Goal: Communication & Community: Answer question/provide support

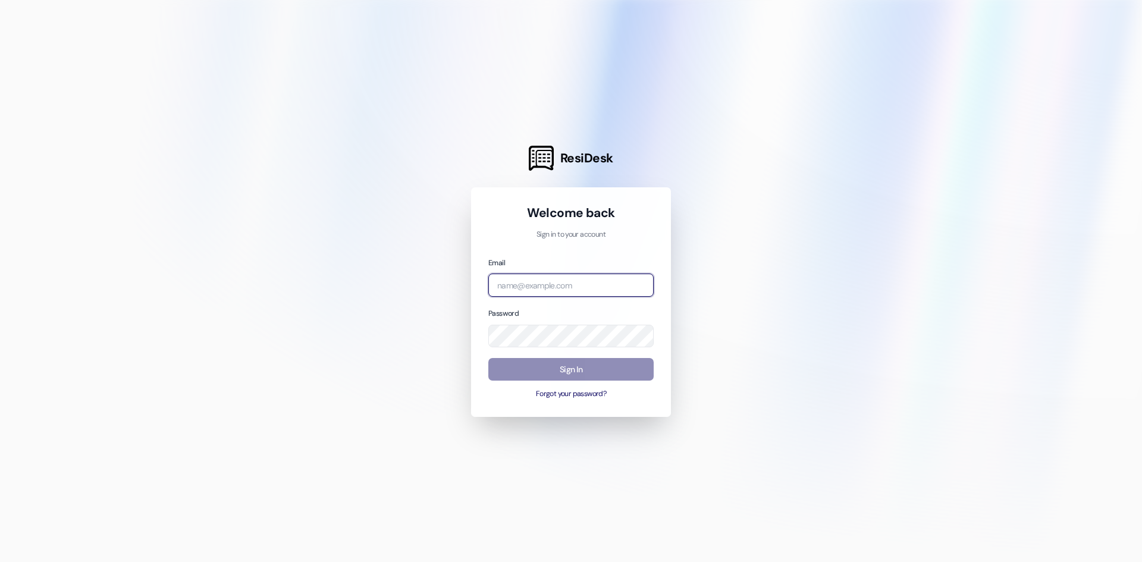
type input "[PERSON_NAME][EMAIL_ADDRESS][PERSON_NAME][DOMAIN_NAME]"
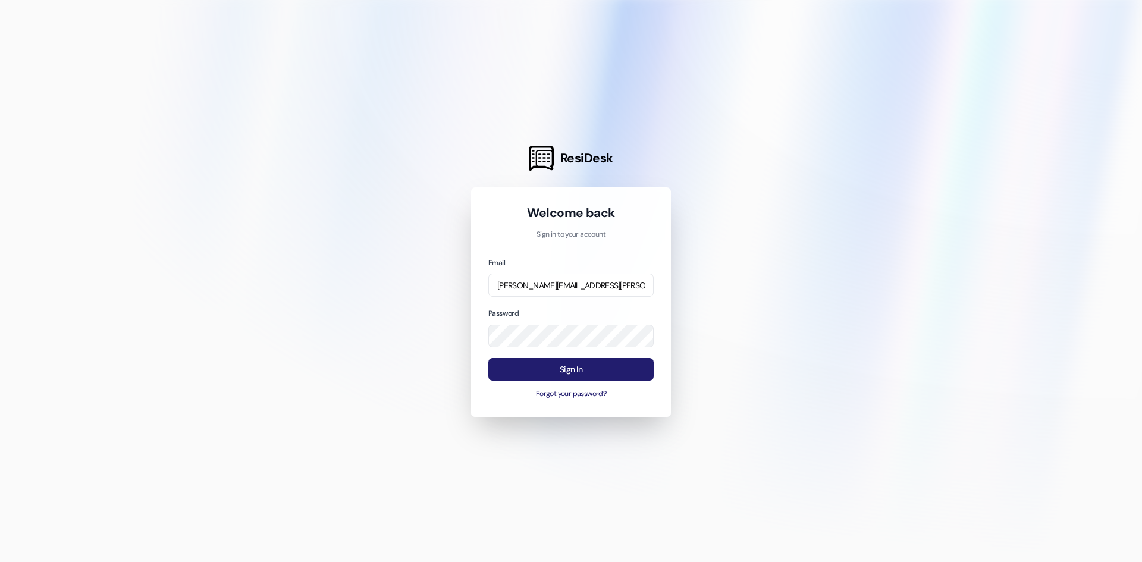
click at [536, 376] on button "Sign In" at bounding box center [570, 369] width 165 height 23
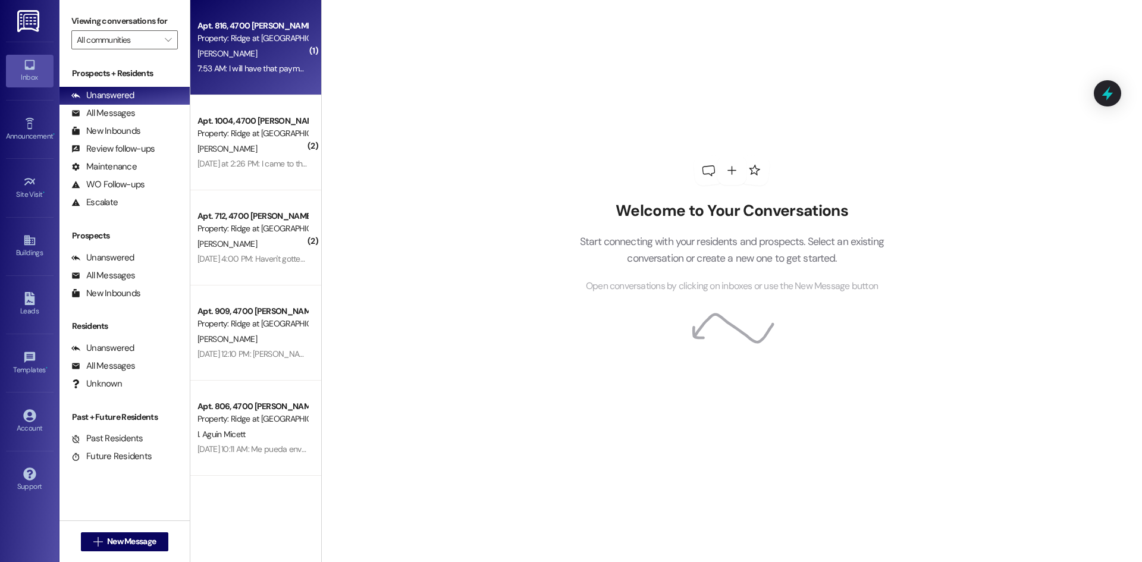
click at [248, 67] on div "7:53 AM: I will have that payment [DATE] 7:53 AM: I will have that payment [DAT…" at bounding box center [265, 68] width 137 height 11
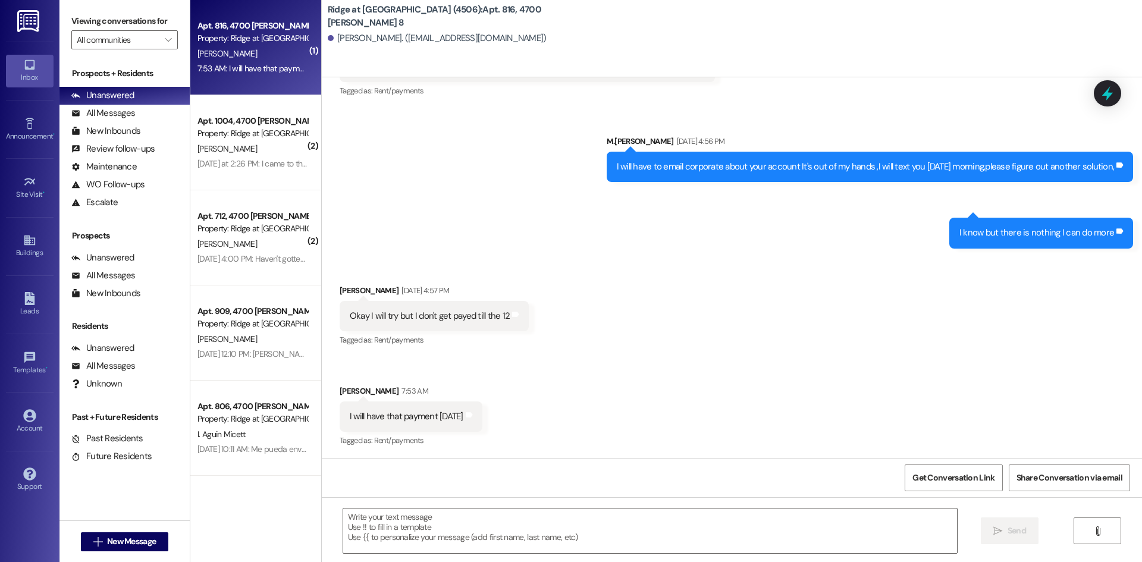
scroll to position [5747, 0]
click at [414, 523] on textarea at bounding box center [650, 530] width 614 height 45
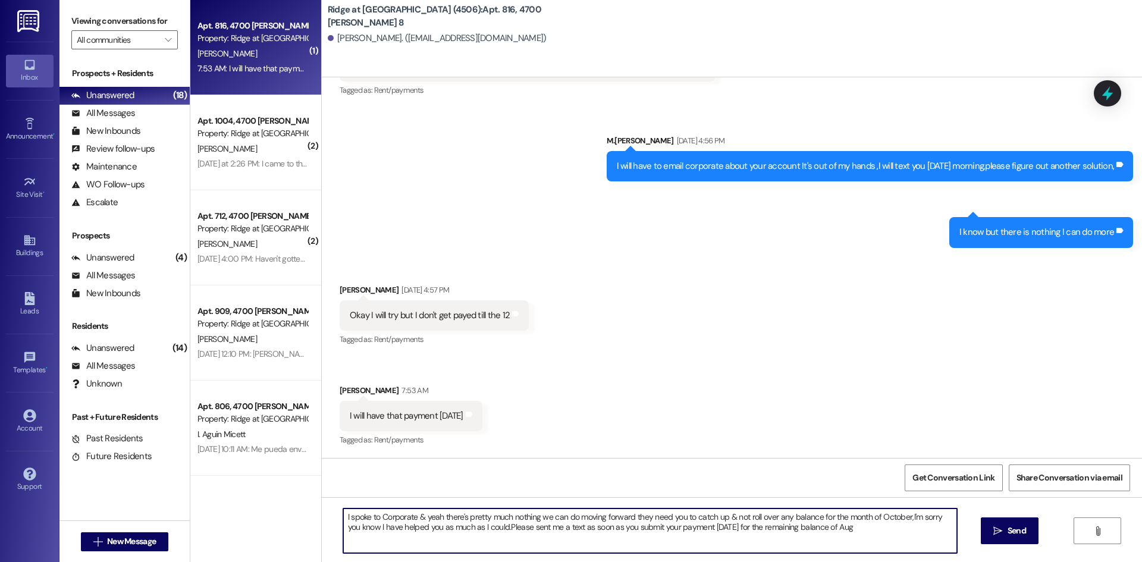
type textarea "I spoke to Corporate & yeah there's pretty much nothing we can do moving forwar…"
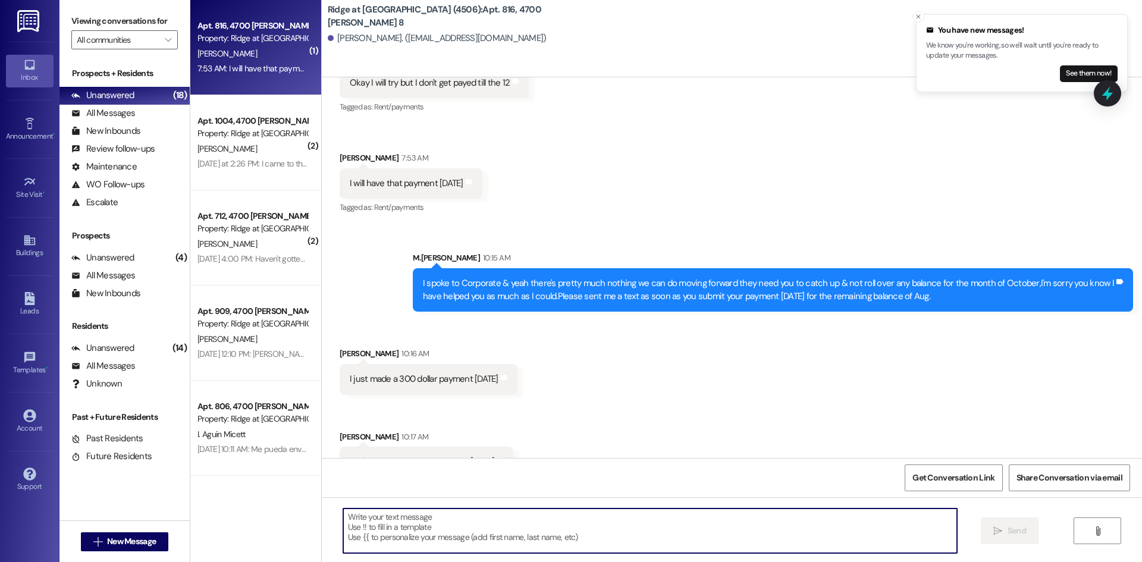
scroll to position [6008, 0]
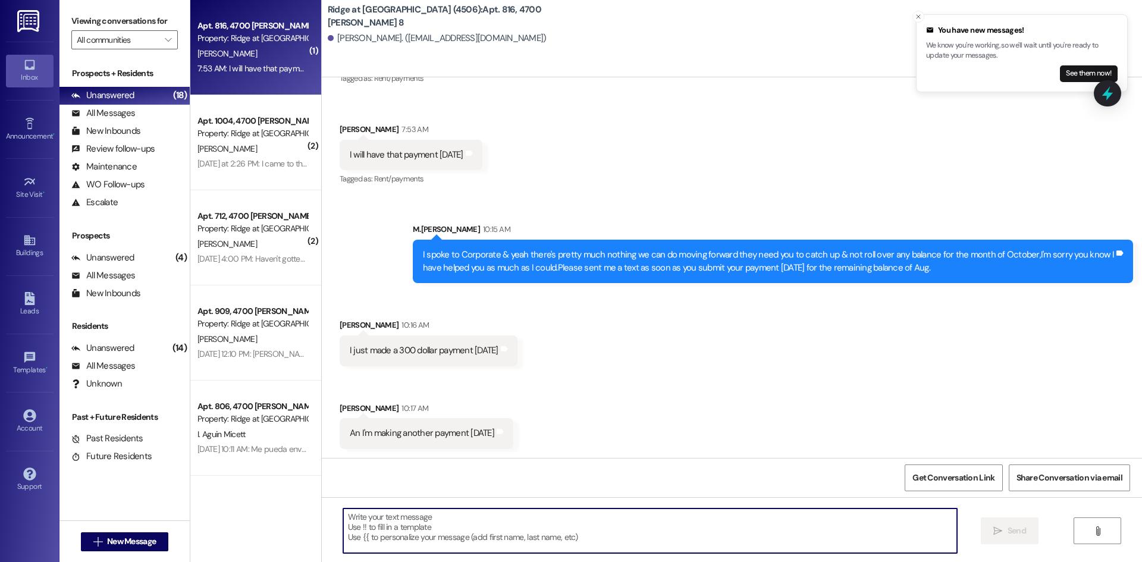
click at [373, 513] on textarea at bounding box center [650, 530] width 614 height 45
type textarea "Awesome,Ty"
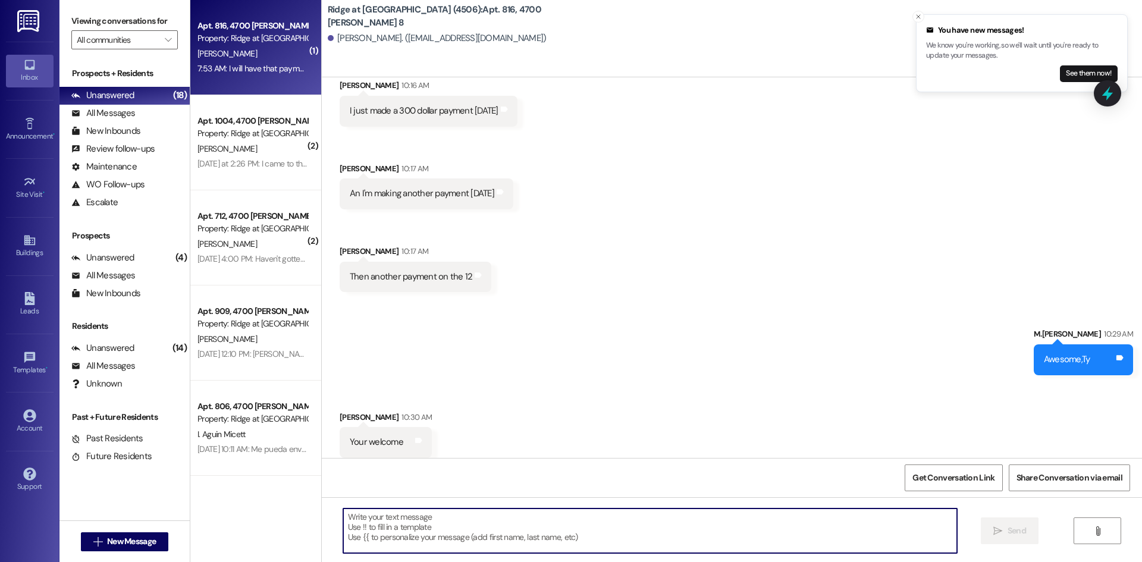
scroll to position [6257, 0]
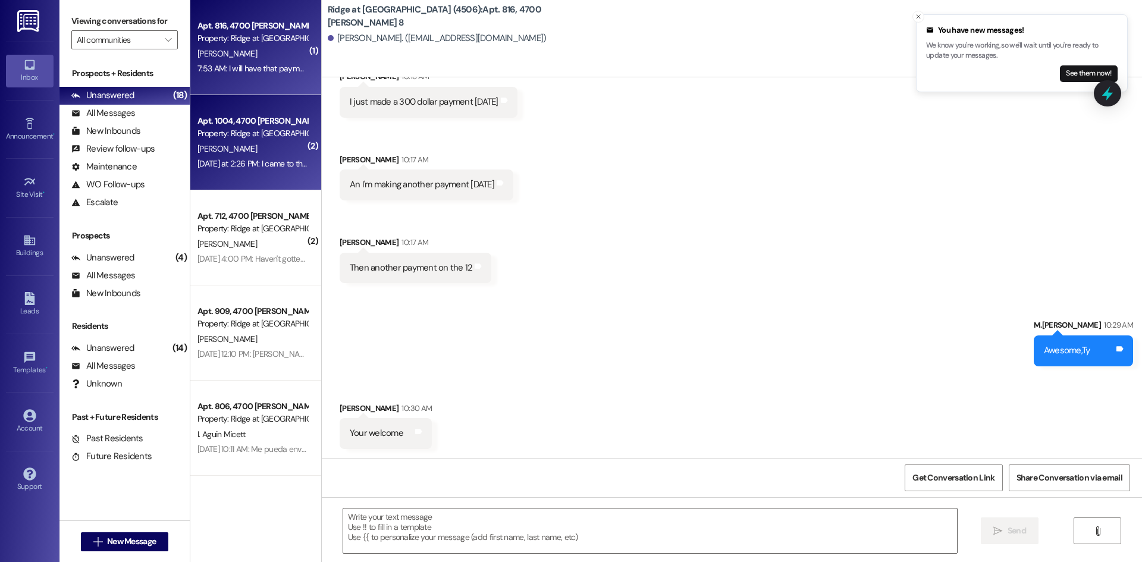
click at [272, 146] on div "[PERSON_NAME]" at bounding box center [252, 149] width 112 height 15
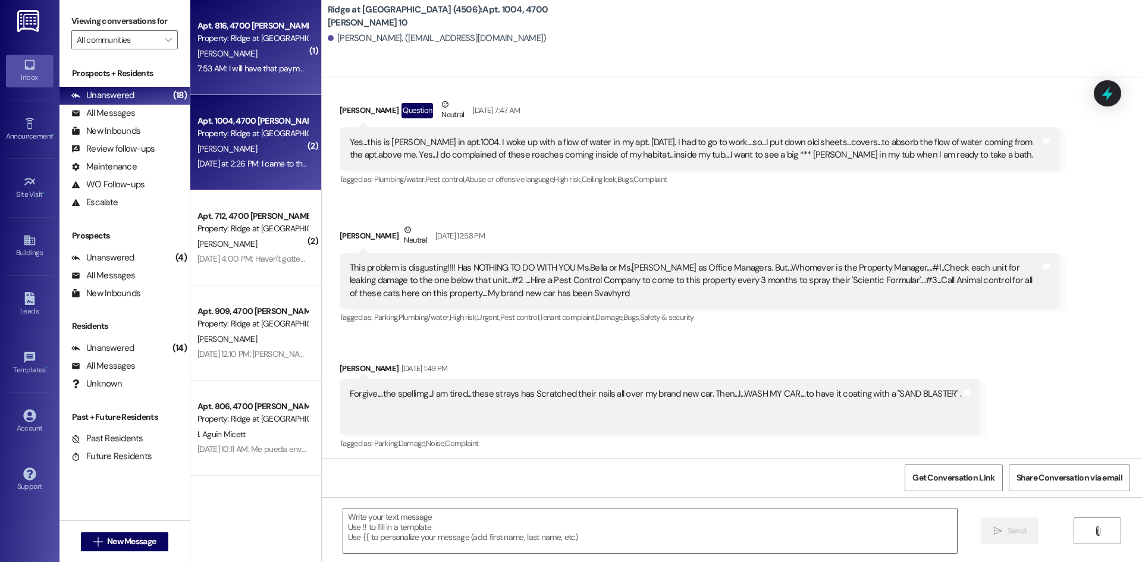
scroll to position [11908, 0]
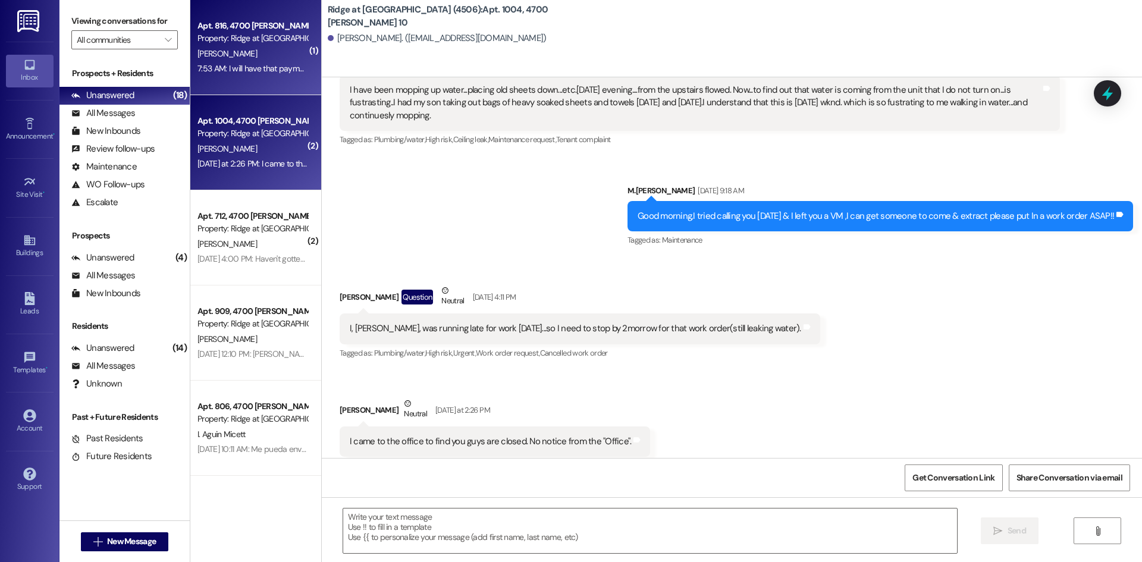
click at [269, 59] on div "[PERSON_NAME]" at bounding box center [252, 53] width 112 height 15
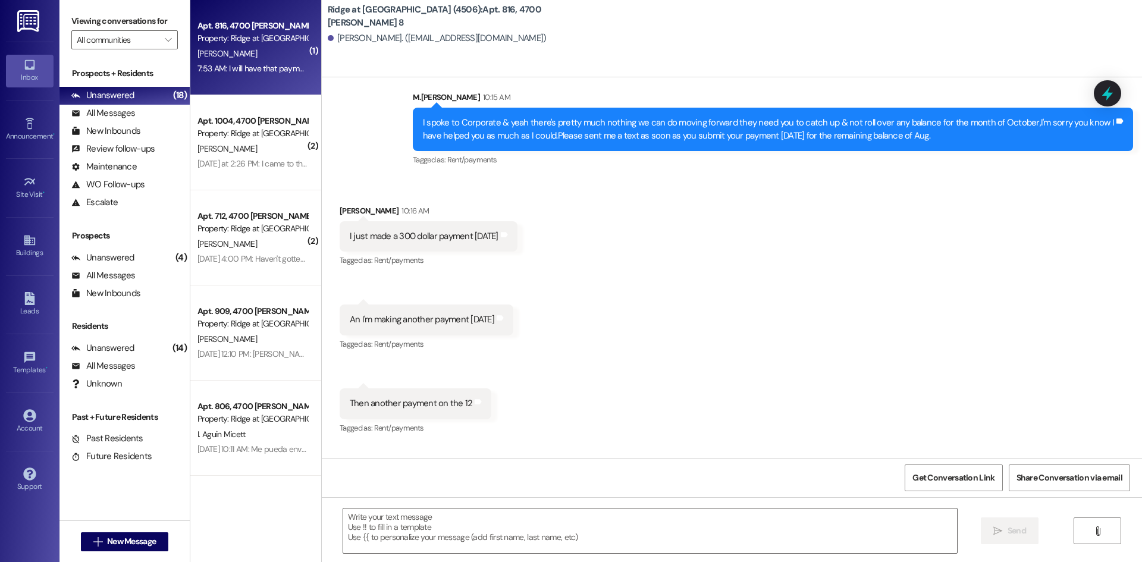
scroll to position [6131, 0]
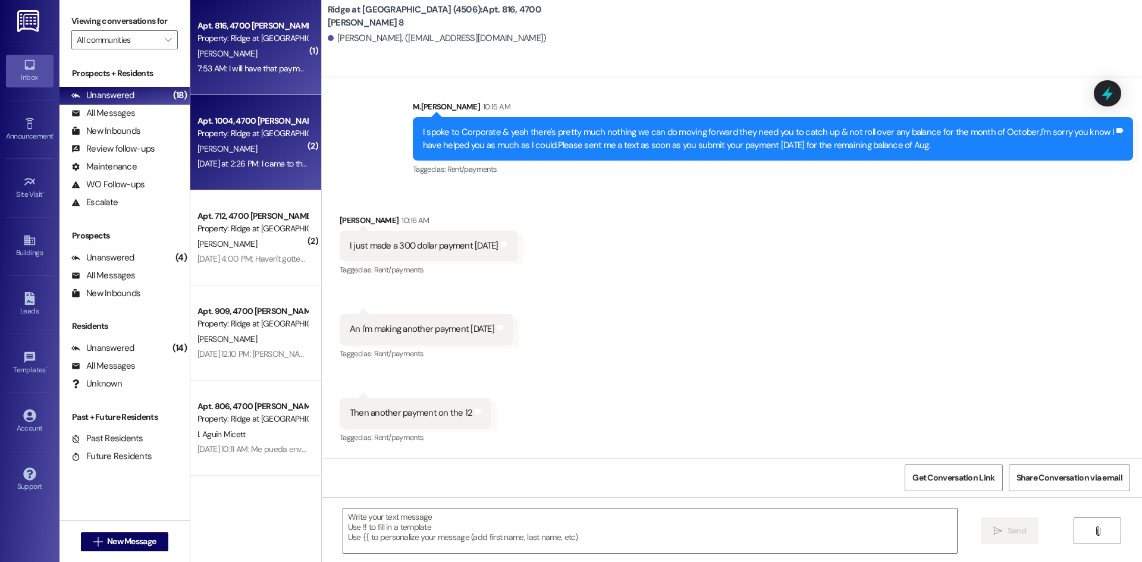
click at [260, 149] on div "[PERSON_NAME]" at bounding box center [252, 149] width 112 height 15
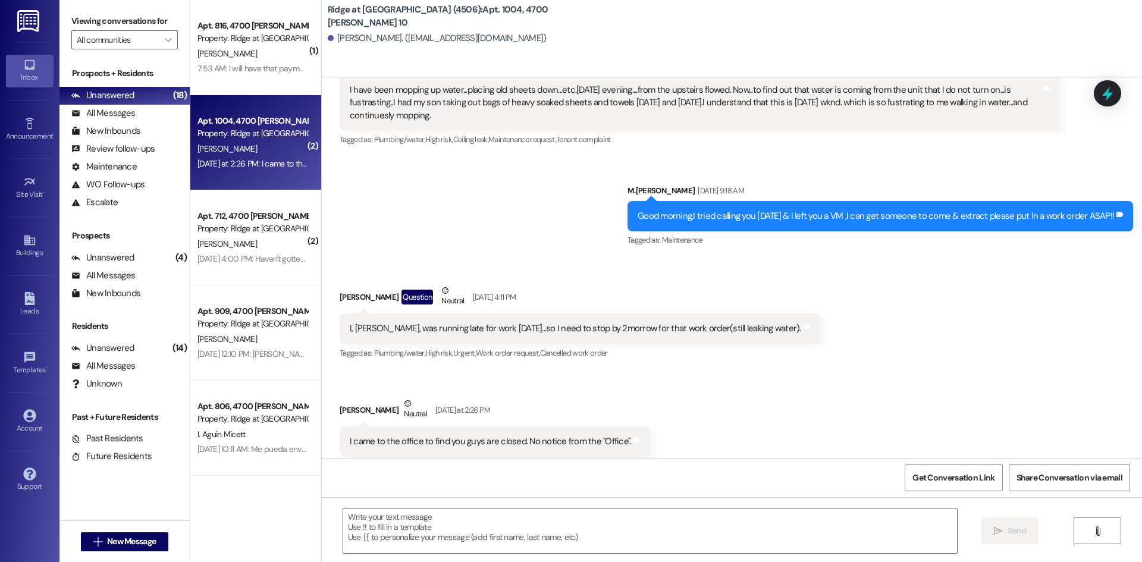
scroll to position [11908, 0]
click at [397, 535] on textarea at bounding box center [650, 530] width 614 height 45
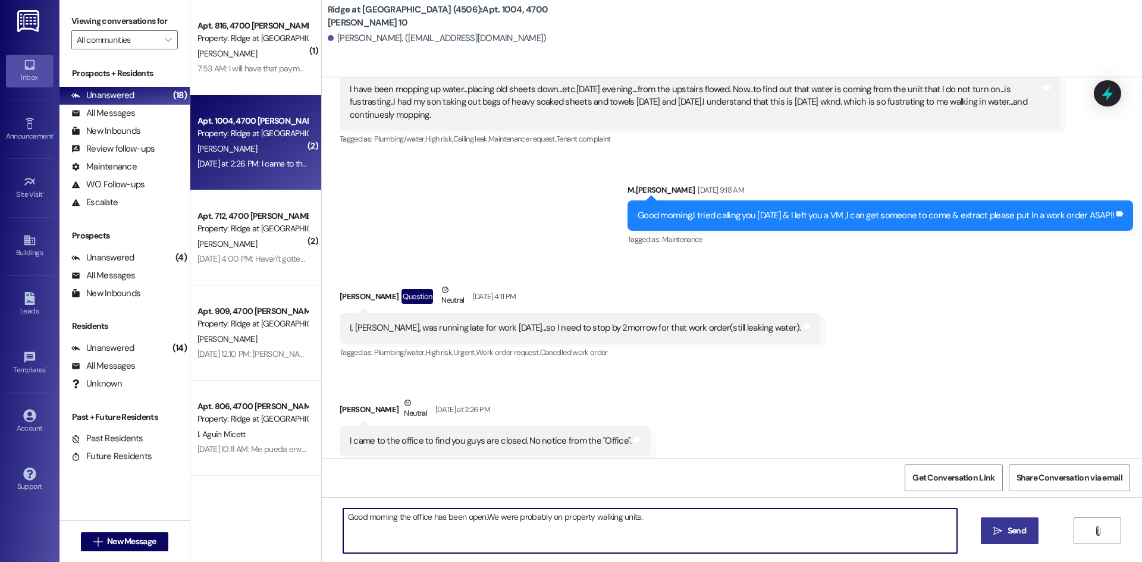
type textarea "Good morning the office has been open.We were probably on property walking unit…"
click at [1005, 525] on span "Send" at bounding box center [1016, 531] width 23 height 12
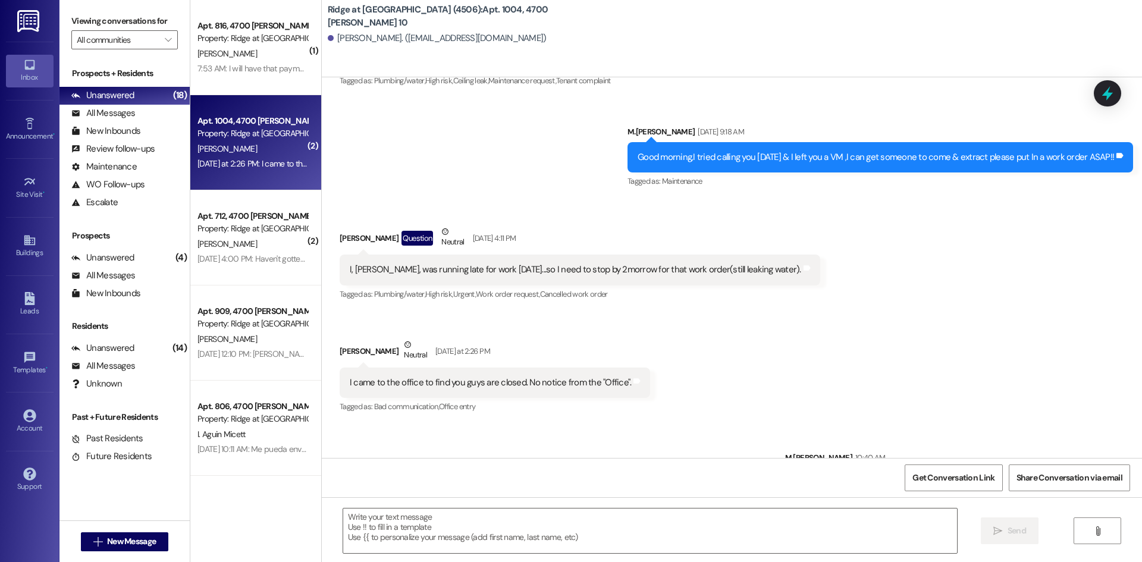
scroll to position [11991, 0]
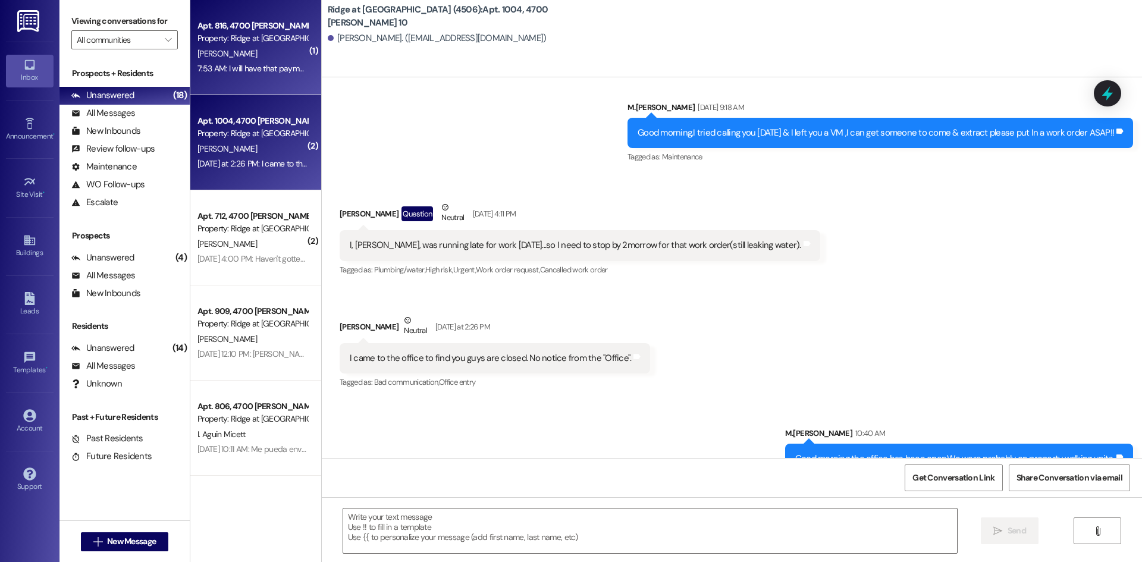
click at [257, 79] on div "Apt. 816, 4700 [PERSON_NAME] 8 Property: Ridge at [GEOGRAPHIC_DATA] (4506) [PER…" at bounding box center [255, 47] width 131 height 95
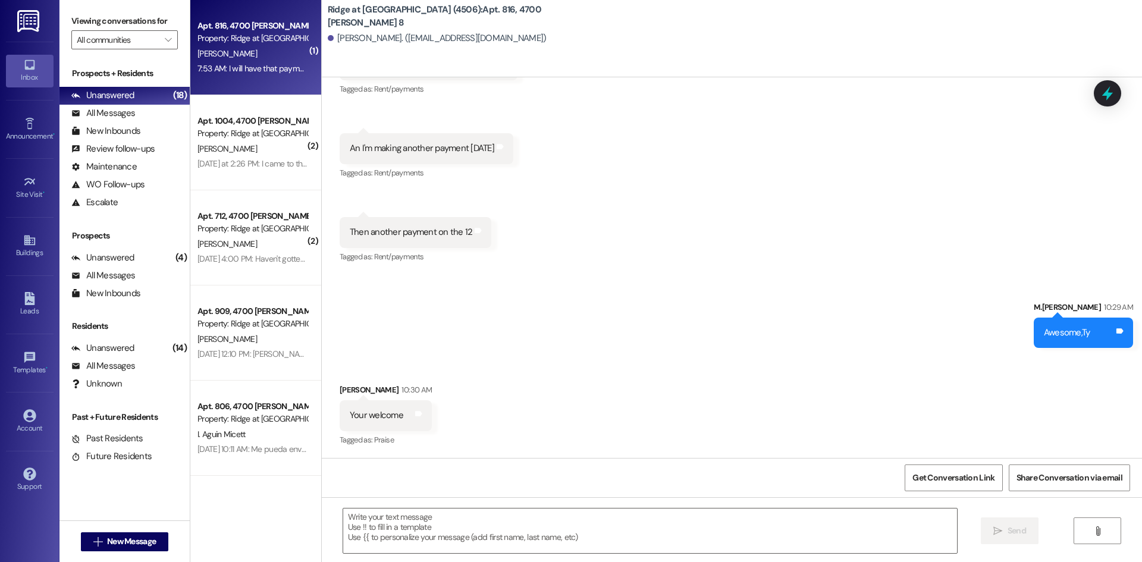
scroll to position [6311, 0]
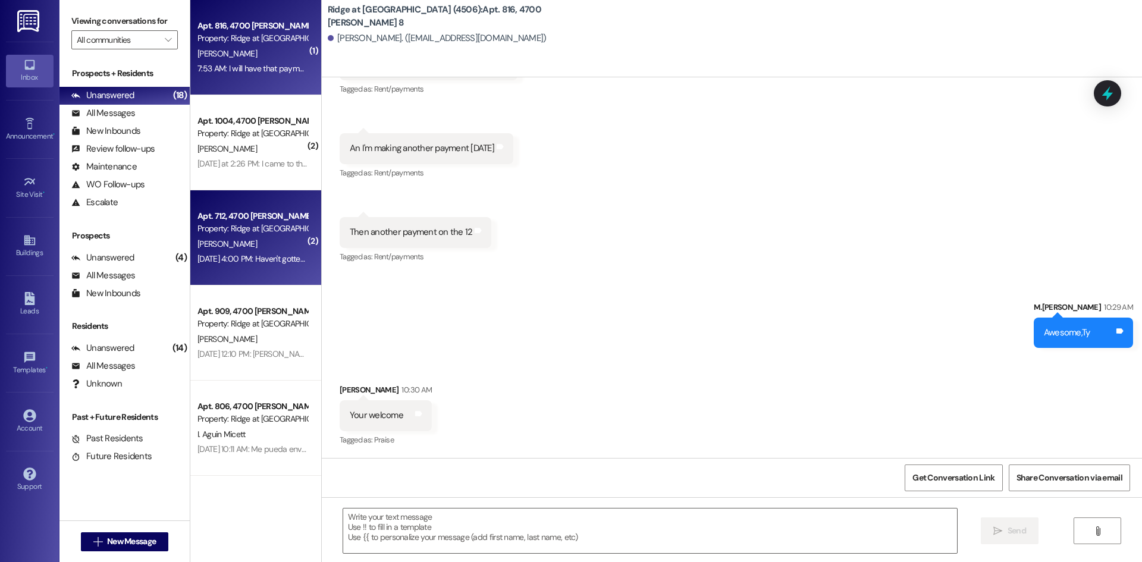
click at [279, 243] on div "[PERSON_NAME]" at bounding box center [252, 244] width 112 height 15
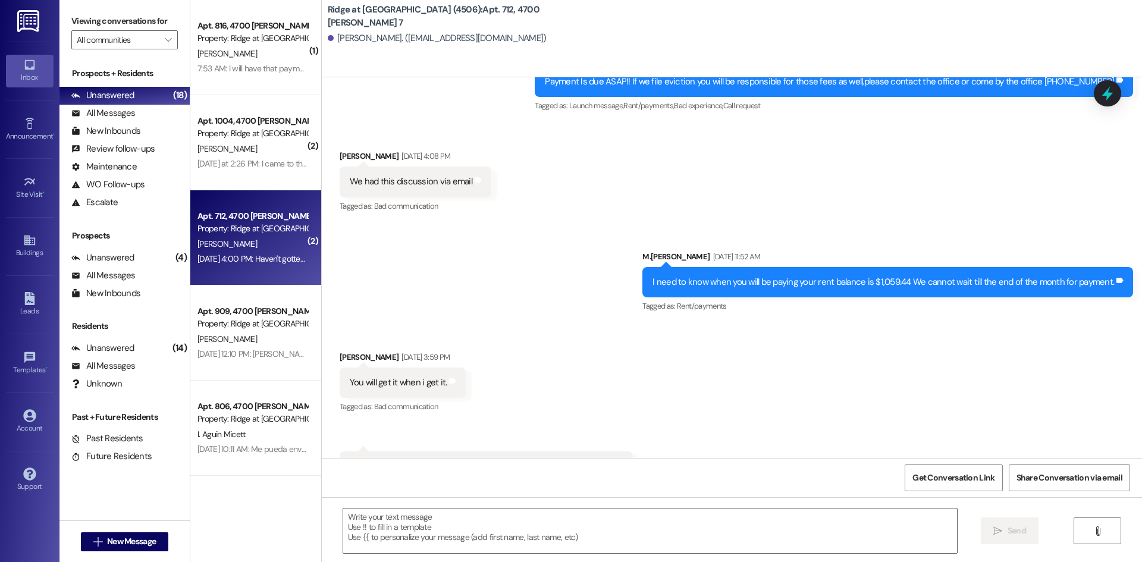
scroll to position [8711, 0]
